Goal: Information Seeking & Learning: Learn about a topic

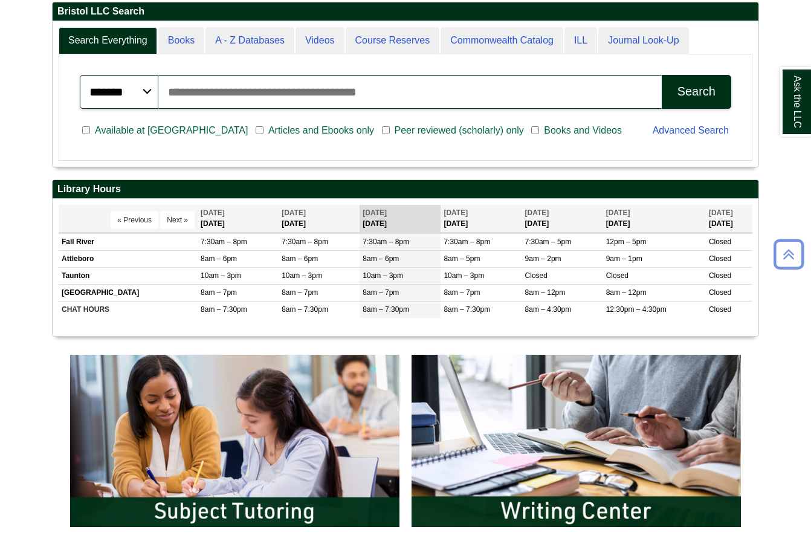
scroll to position [302, 0]
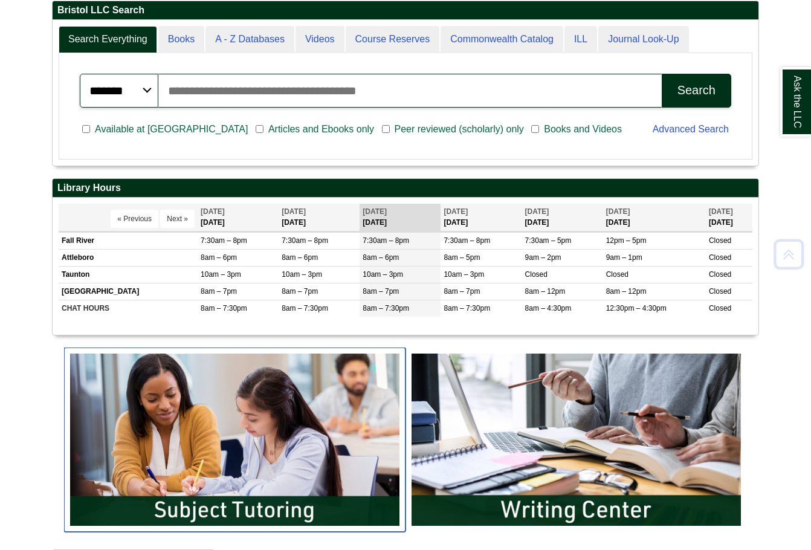
click at [277, 482] on img "slideshow" at bounding box center [234, 439] width 341 height 184
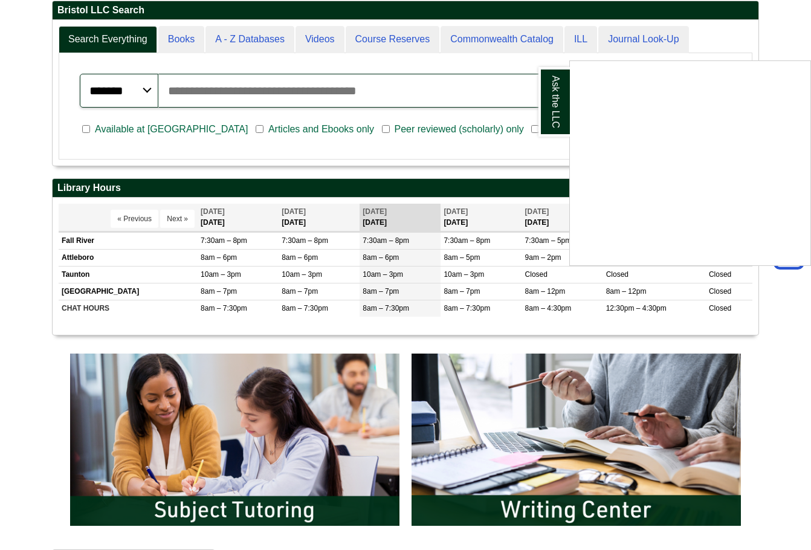
click at [797, 323] on div "Ask the LLC" at bounding box center [405, 275] width 811 height 550
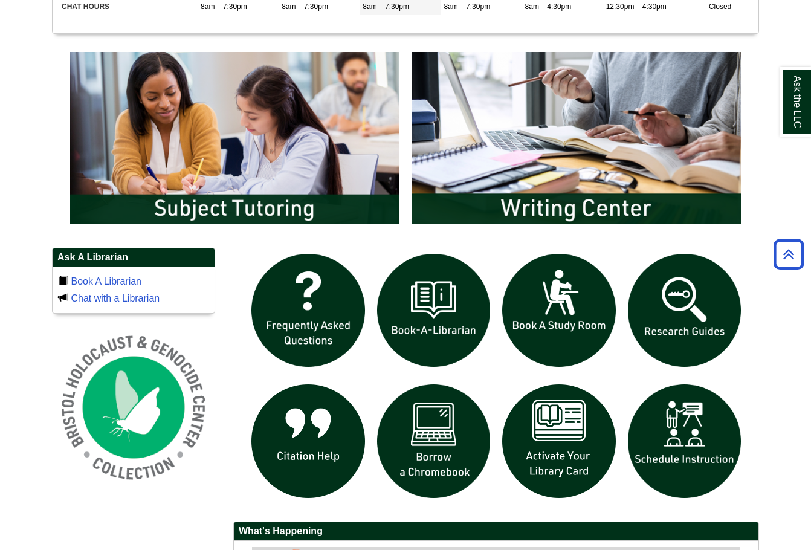
scroll to position [604, 0]
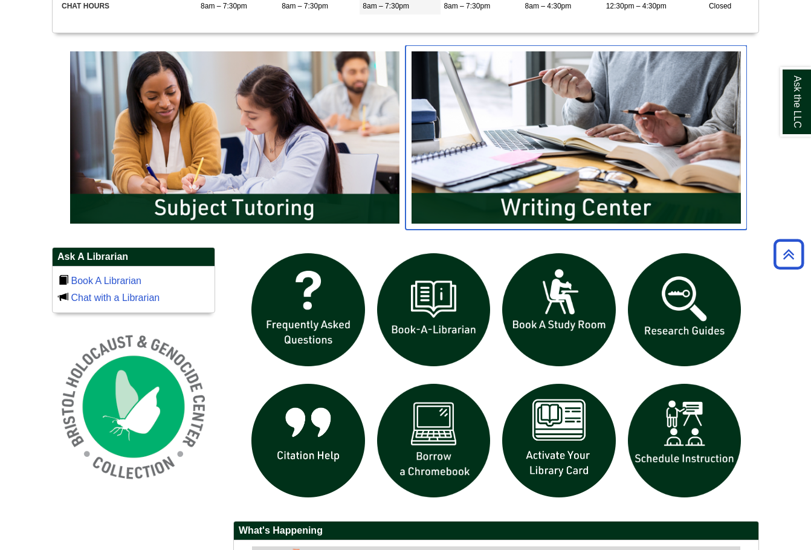
click at [611, 139] on img "slideshow" at bounding box center [575, 137] width 341 height 184
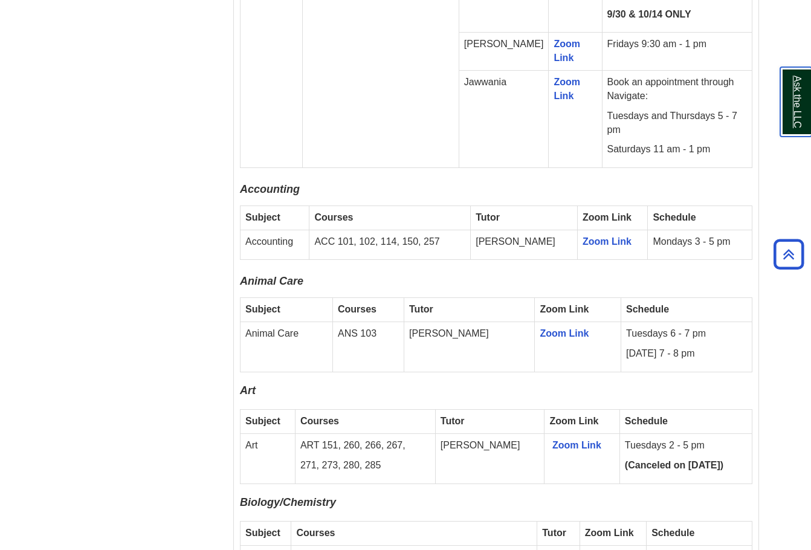
scroll to position [905, 0]
